Goal: Task Accomplishment & Management: Use online tool/utility

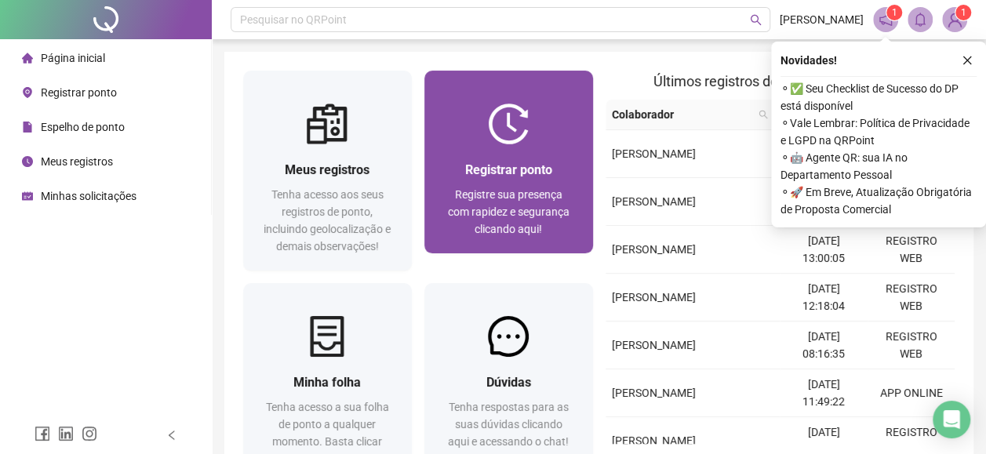
click at [497, 148] on div "Registrar ponto Registre sua presença com rapidez e segurança clicando aqui!" at bounding box center [508, 198] width 169 height 109
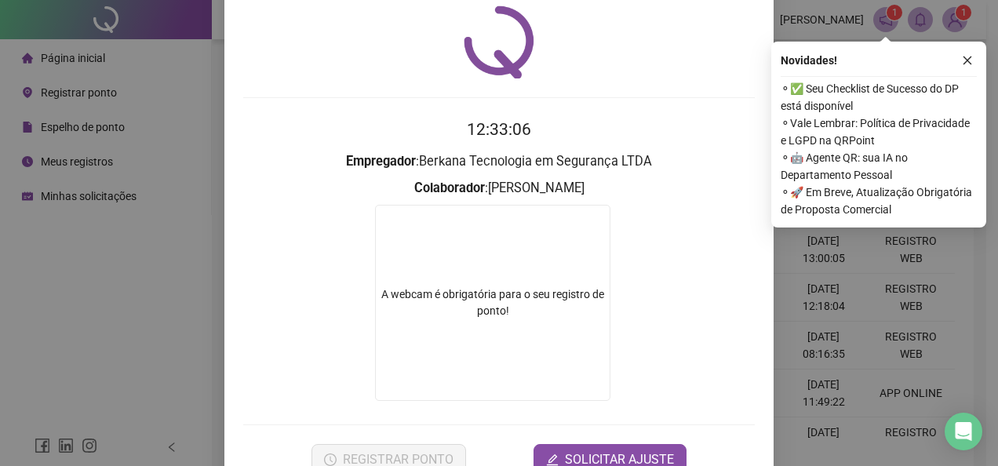
scroll to position [93, 0]
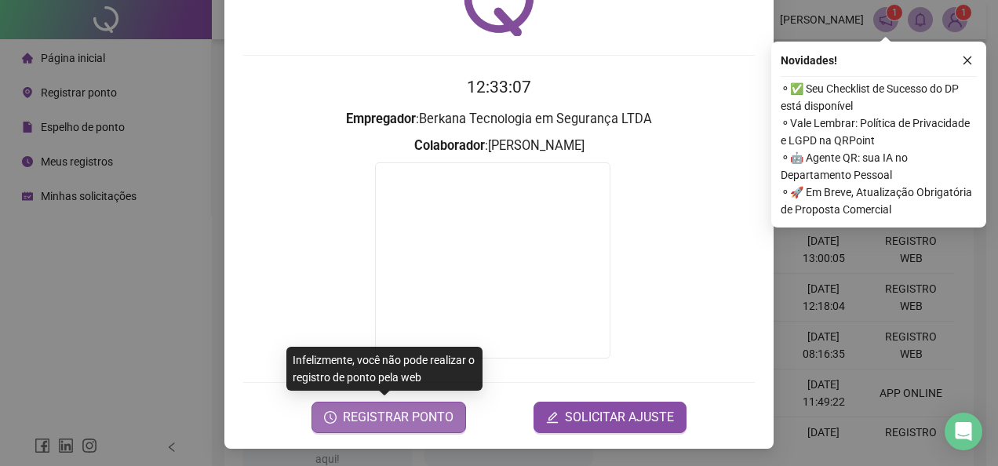
click at [435, 423] on span "REGISTRAR PONTO" at bounding box center [398, 417] width 111 height 19
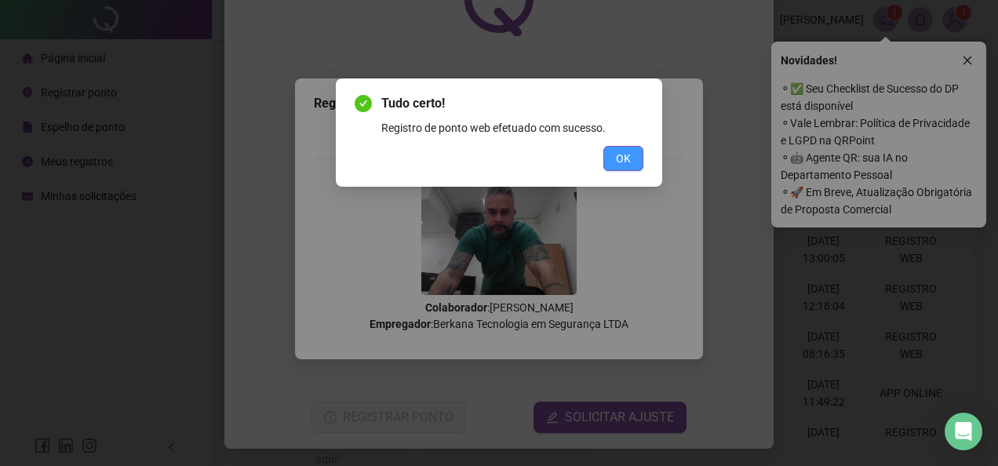
click at [624, 161] on span "OK" at bounding box center [623, 158] width 15 height 17
